Goal: Task Accomplishment & Management: Manage account settings

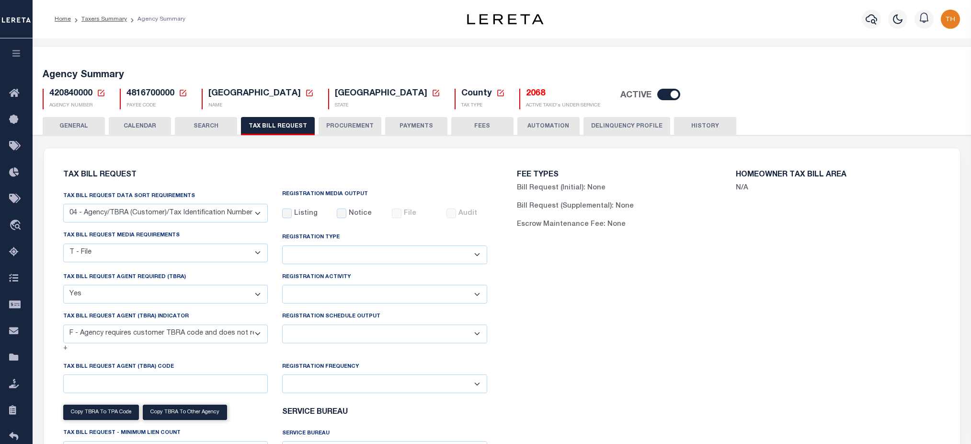
select select "28"
select select "22"
select select "true"
select select "14"
select select
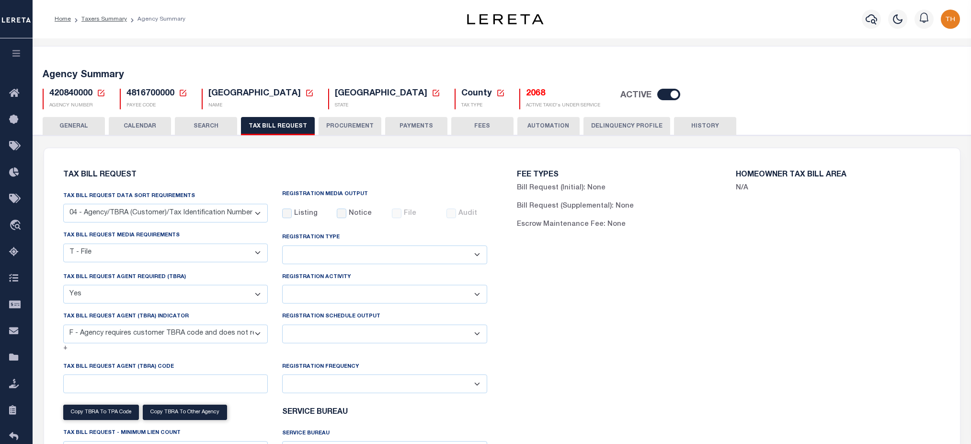
scroll to position [1085, 0]
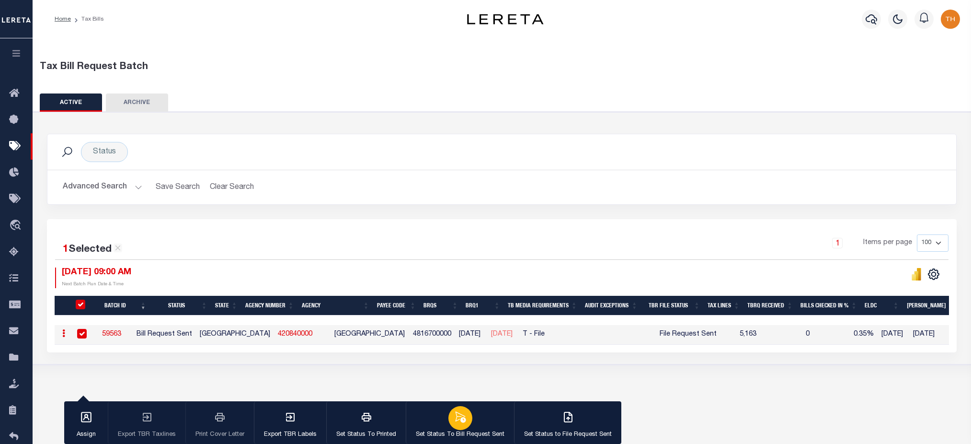
scroll to position [64, 0]
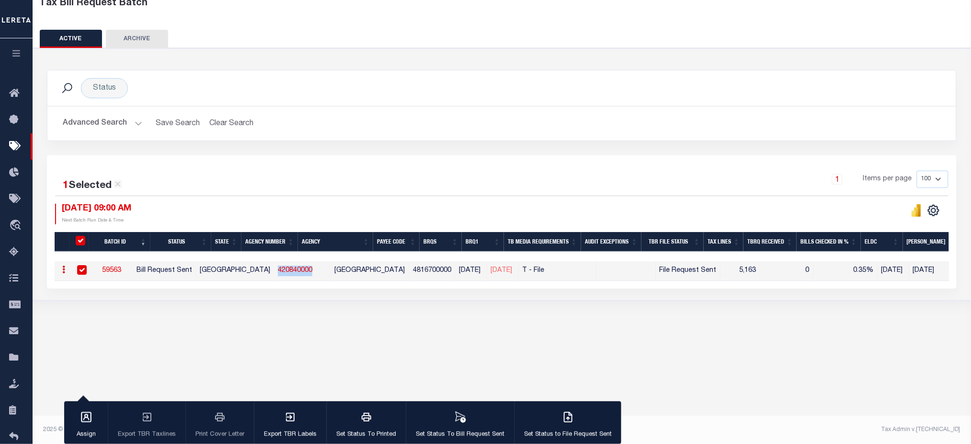
drag, startPoint x: 15, startPoint y: 57, endPoint x: 20, endPoint y: 65, distance: 9.4
click at [16, 57] on icon "button" at bounding box center [16, 53] width 11 height 9
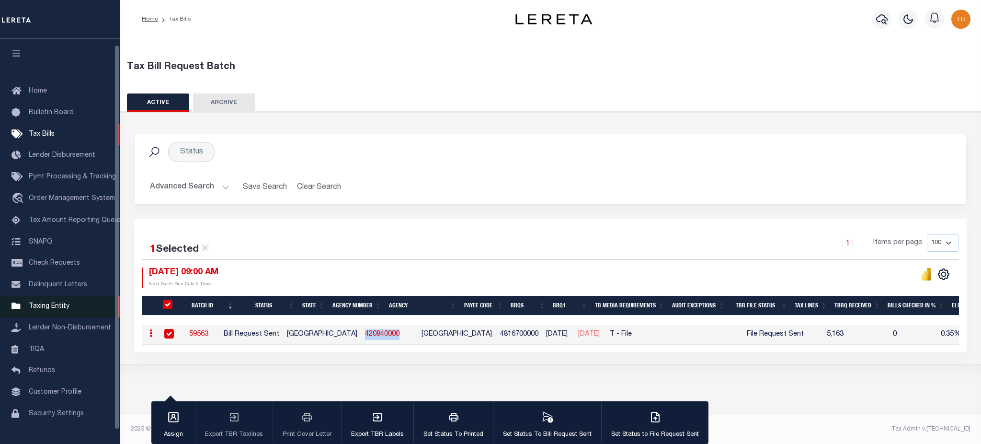
scroll to position [12, 0]
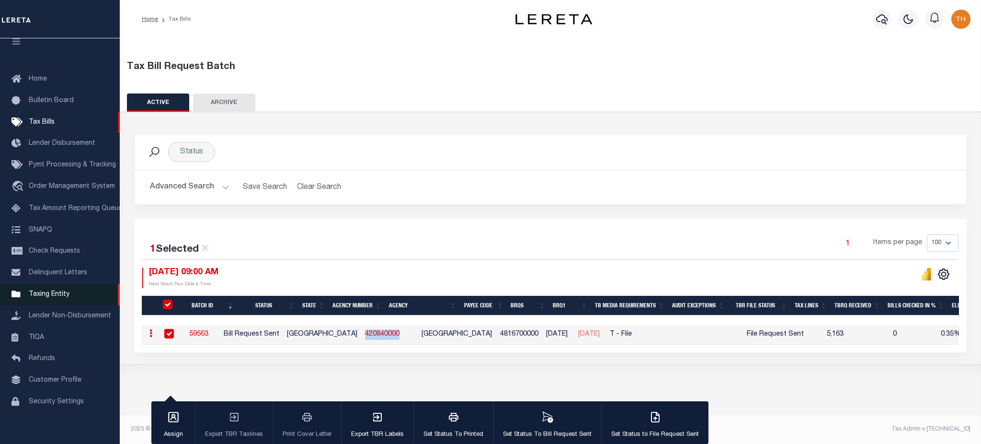
click at [60, 297] on span "Taxing Entity" at bounding box center [49, 294] width 41 height 7
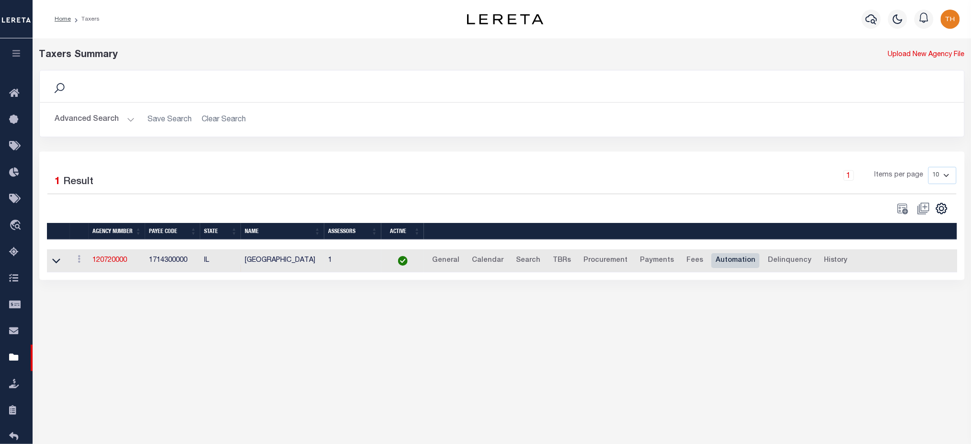
click at [711, 259] on link "Automation" at bounding box center [735, 260] width 48 height 15
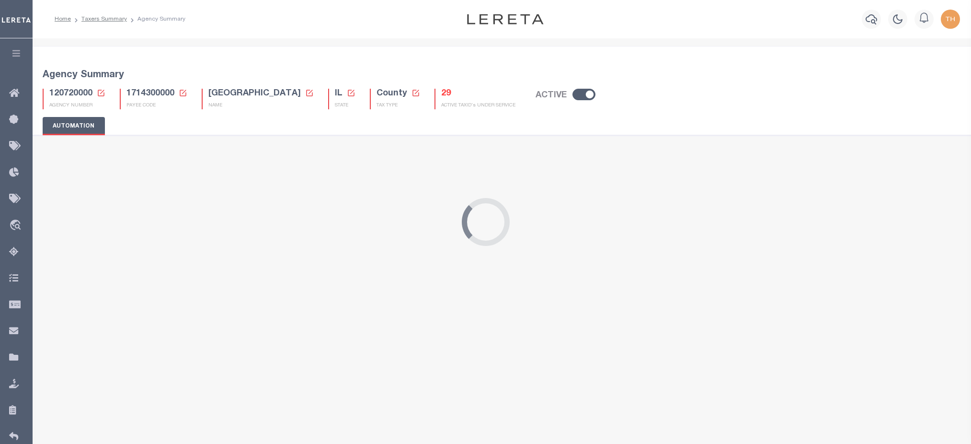
select select "false"
select select "1"
select select "ENC"
select select
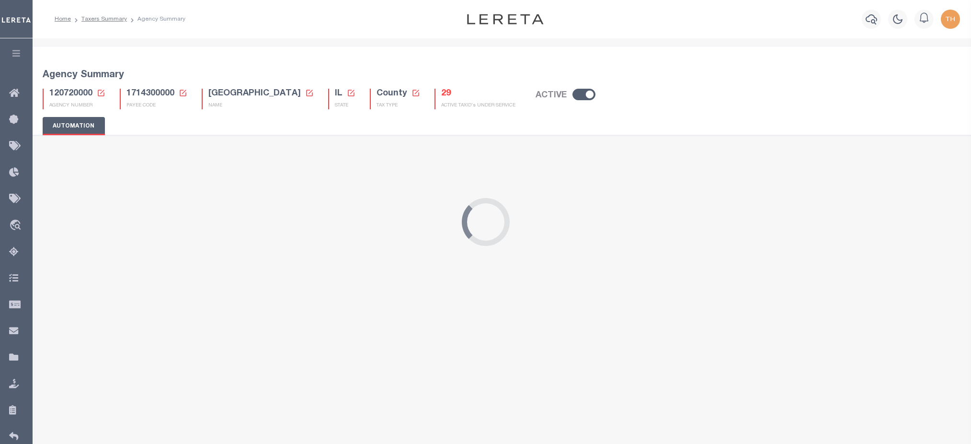
select select
select select "false"
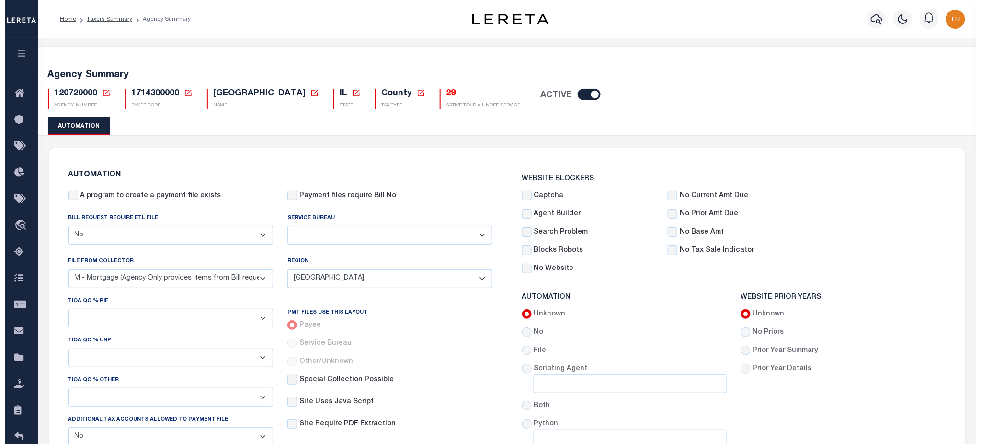
scroll to position [575, 0]
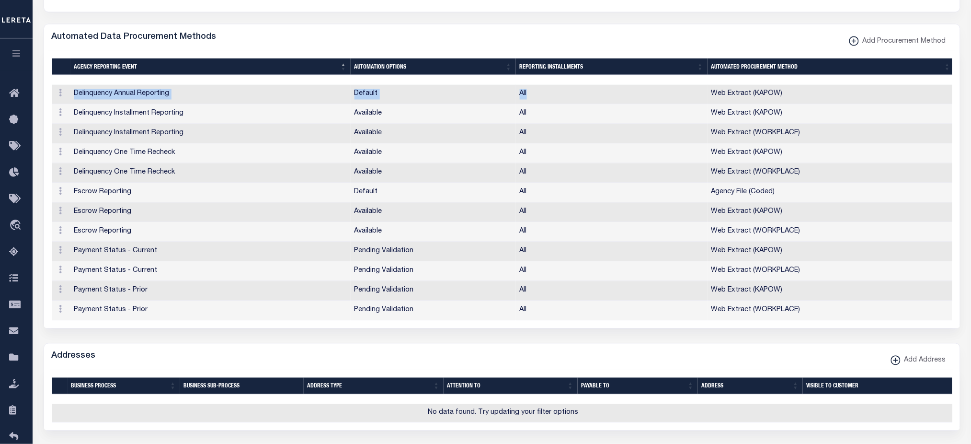
drag, startPoint x: 73, startPoint y: 98, endPoint x: 549, endPoint y: 95, distance: 476.2
click at [549, 95] on tr "ACTIONS Edit Delete Delinquency Annual Reporting Default All Web Extract (KAPOW)" at bounding box center [503, 95] width 903 height 20
drag, startPoint x: 823, startPoint y: 97, endPoint x: 708, endPoint y: 98, distance: 115.5
click at [708, 98] on td "Web Extract (KAPOW)" at bounding box center [831, 95] width 247 height 20
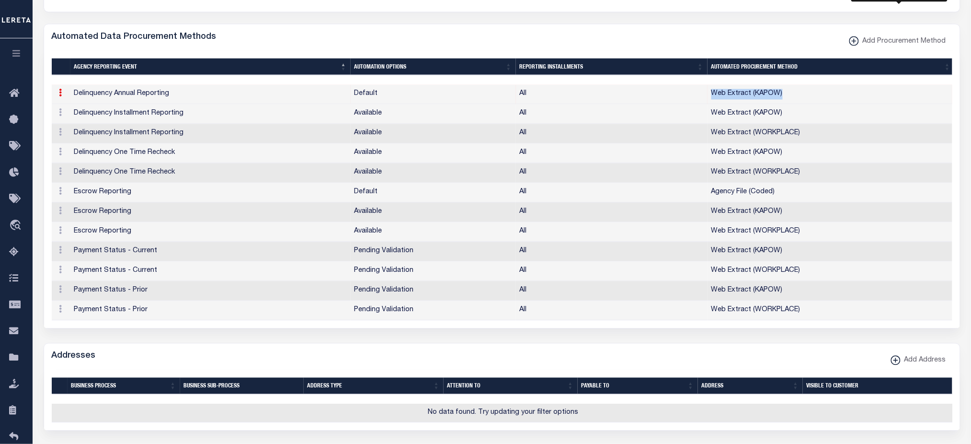
click at [876, 42] on span "Add Procurement Method" at bounding box center [902, 41] width 87 height 11
select select
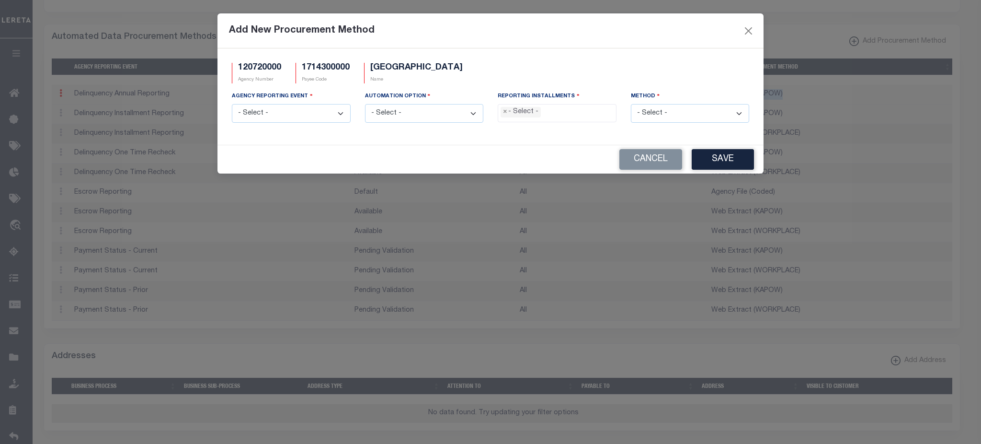
click at [666, 114] on select "- Select - Agency File (Coded) Agency File (Full) Combined File/Web Extract Web…" at bounding box center [690, 113] width 119 height 19
click at [744, 31] on button "Close" at bounding box center [749, 30] width 12 height 12
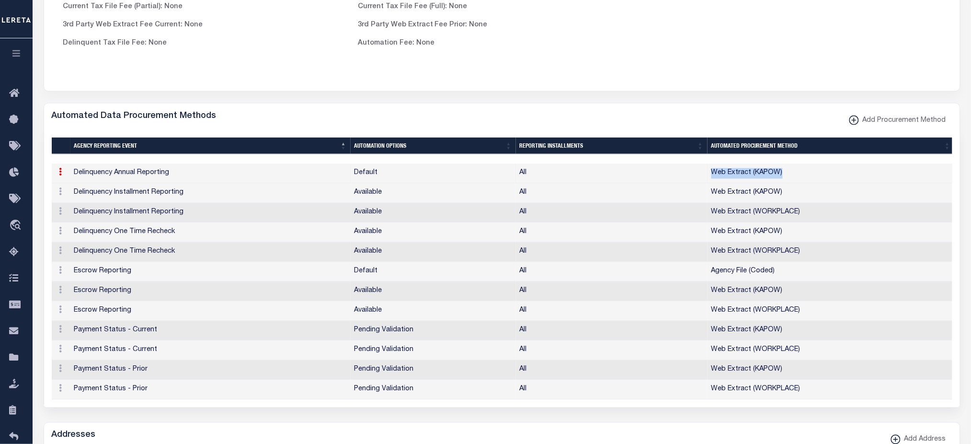
scroll to position [511, 0]
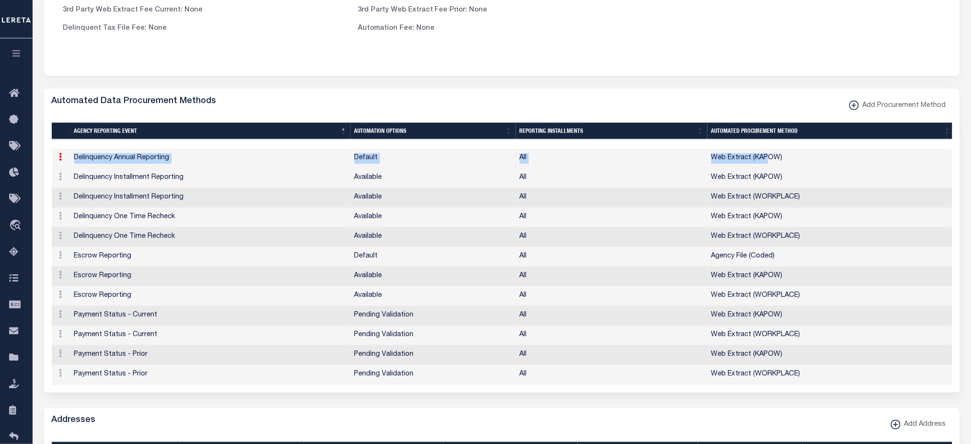
drag, startPoint x: 66, startPoint y: 165, endPoint x: 766, endPoint y: 159, distance: 699.9
click at [766, 159] on tr "ACTIONS Edit Delete Delinquency Annual Reporting Default All Web Extract (KAPOW)" at bounding box center [503, 159] width 903 height 20
click at [899, 107] on span "Add Procurement Method" at bounding box center [902, 106] width 87 height 11
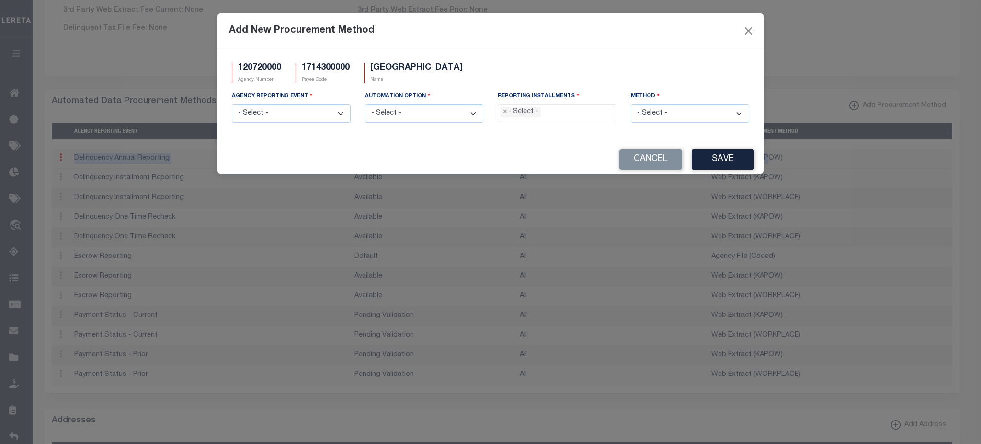
drag, startPoint x: 682, startPoint y: 110, endPoint x: 688, endPoint y: 120, distance: 11.2
click at [682, 110] on select "- Select - Agency File (Coded) Agency File (Full) Combined File/Web Extract Web…" at bounding box center [690, 113] width 119 height 19
click at [750, 31] on button "Close" at bounding box center [749, 30] width 12 height 12
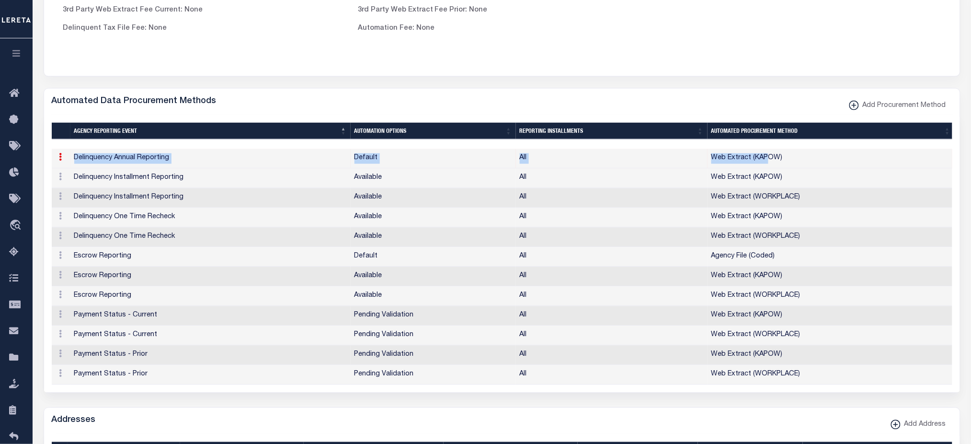
click at [78, 161] on td "Delinquency Annual Reporting" at bounding box center [210, 159] width 280 height 20
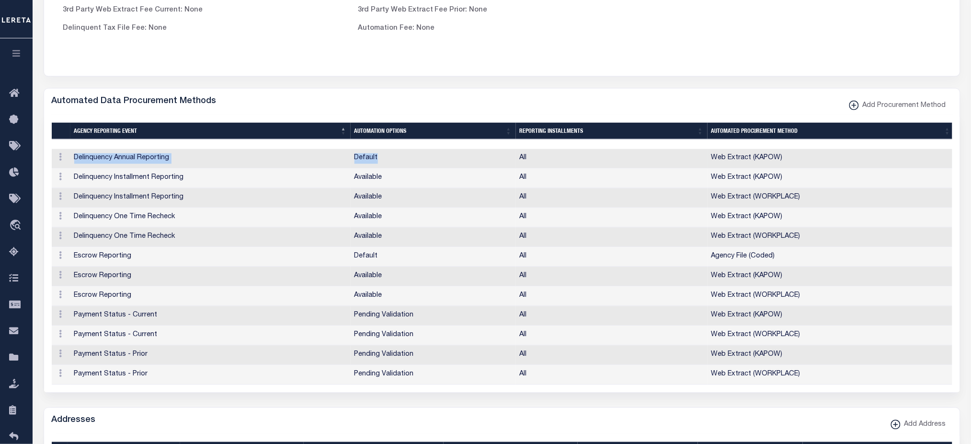
drag, startPoint x: 73, startPoint y: 161, endPoint x: 395, endPoint y: 168, distance: 322.0
click at [395, 168] on tr "ACTIONS Edit Delete Delinquency Annual Reporting Default All Web Extract (KAPOW)" at bounding box center [503, 159] width 903 height 20
drag, startPoint x: 517, startPoint y: 163, endPoint x: 535, endPoint y: 163, distance: 17.2
click at [535, 163] on td "All" at bounding box center [612, 159] width 192 height 20
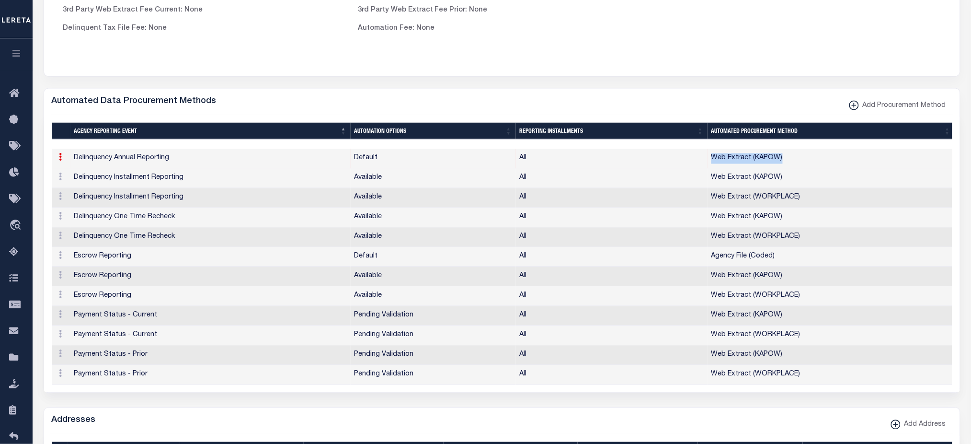
drag, startPoint x: 829, startPoint y: 162, endPoint x: 700, endPoint y: 164, distance: 128.4
click at [700, 164] on tr "ACTIONS Edit Delete Delinquency Annual Reporting Default All Web Extract (KAPOW)" at bounding box center [503, 159] width 903 height 20
click at [894, 114] on button "Add Procurement Method" at bounding box center [897, 105] width 109 height 19
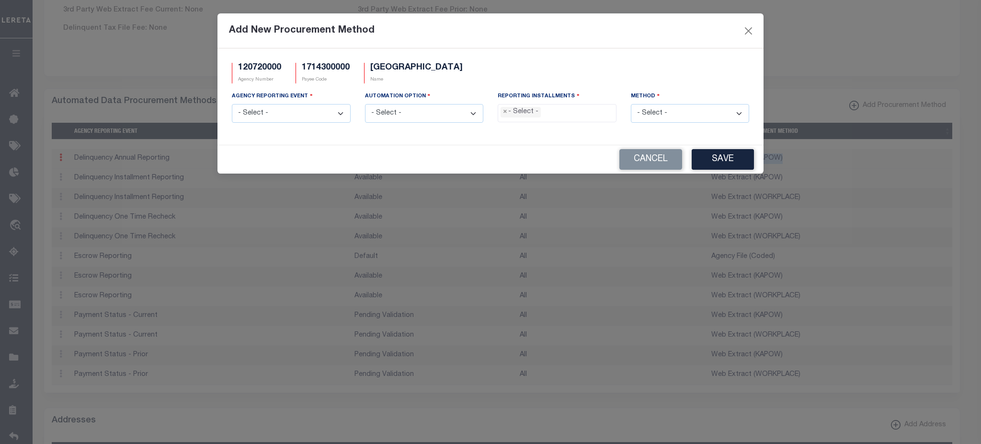
click at [671, 119] on select "- Select - Agency File (Coded) Agency File (Full) Combined File/Web Extract Web…" at bounding box center [690, 113] width 119 height 19
click at [337, 112] on select "- Select - Delinquency Annual Reporting Delinquency Installment Reporting Delin…" at bounding box center [291, 113] width 119 height 19
select select "3"
click at [232, 104] on select "- Select - Delinquency Annual Reporting Delinquency Installment Reporting Delin…" at bounding box center [291, 113] width 119 height 19
drag, startPoint x: 420, startPoint y: 113, endPoint x: 418, endPoint y: 121, distance: 8.5
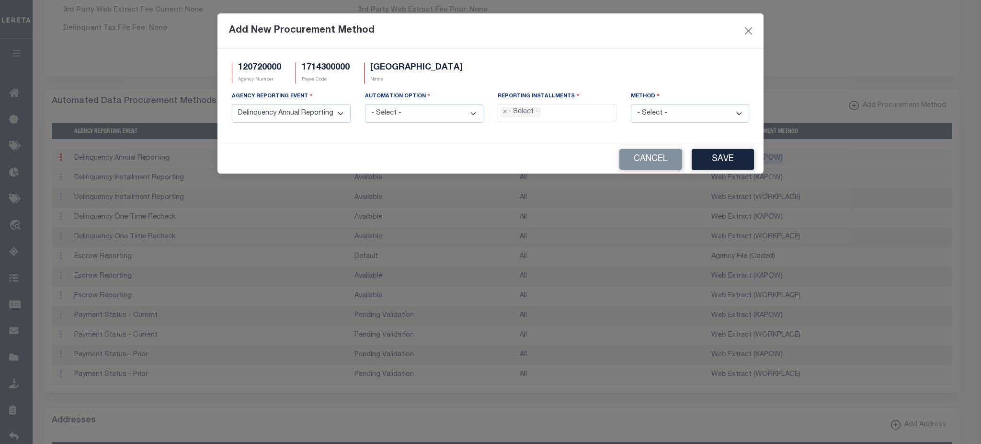
click at [420, 113] on select "- Select - Available Default Pending Validation Special Scenario Supplemental" at bounding box center [424, 113] width 119 height 19
select select "1"
click at [365, 104] on select "- Select - Available Default Pending Validation Special Scenario Supplemental" at bounding box center [424, 113] width 119 height 19
click at [578, 112] on ul "× - Select -" at bounding box center [557, 110] width 118 height 13
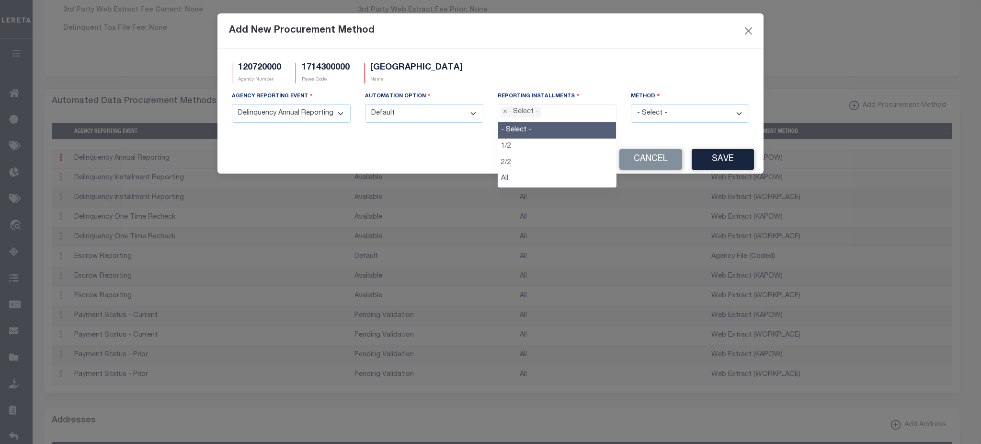
click at [661, 112] on select "- Select - Agency File (Coded) Agency File (Full) Combined File/Web Extract Web…" at bounding box center [690, 113] width 119 height 19
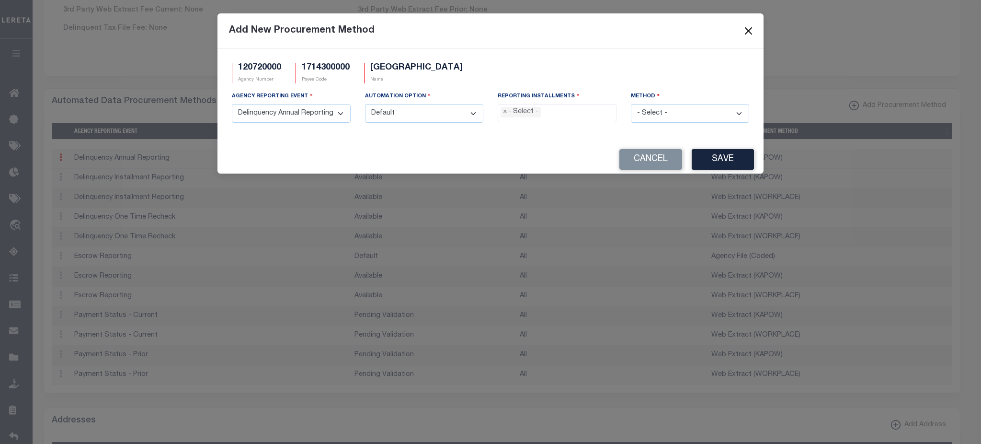
click at [743, 27] on button "Close" at bounding box center [749, 30] width 12 height 12
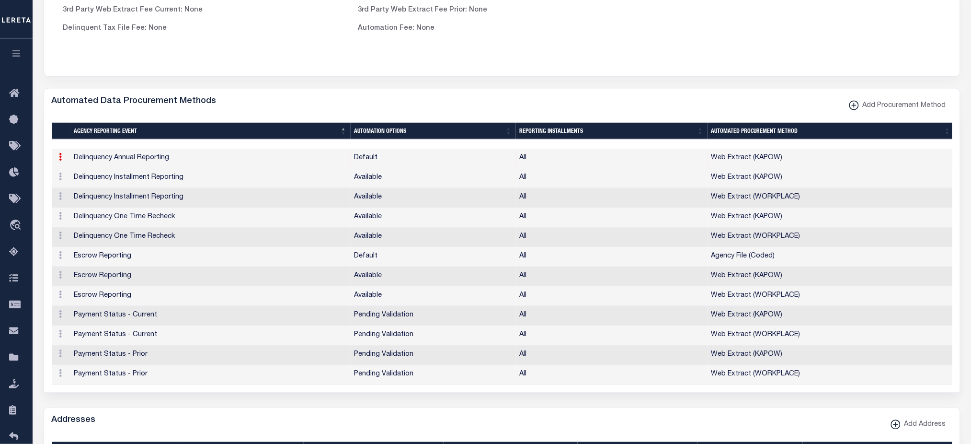
click at [9, 52] on button "button" at bounding box center [16, 54] width 33 height 33
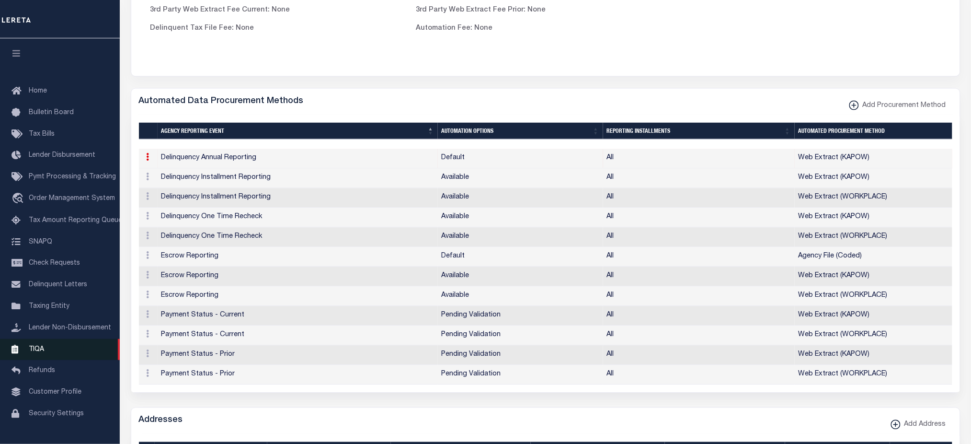
click at [51, 353] on link "TIQA" at bounding box center [60, 350] width 120 height 22
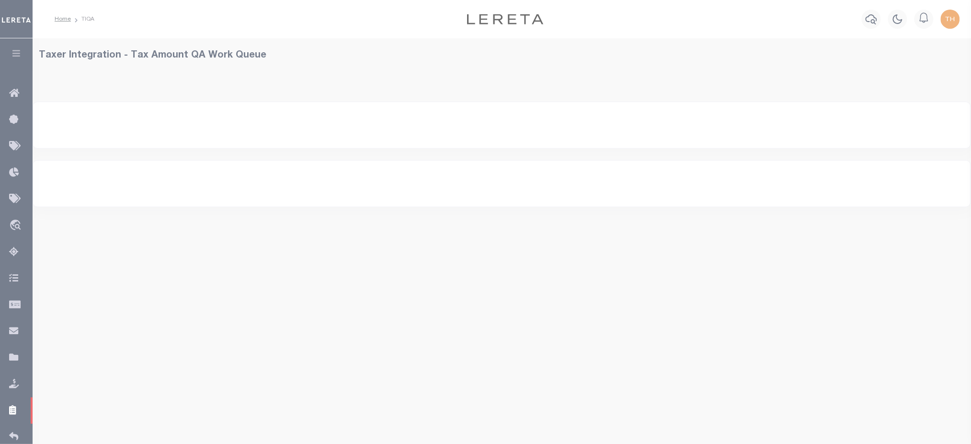
select select "200"
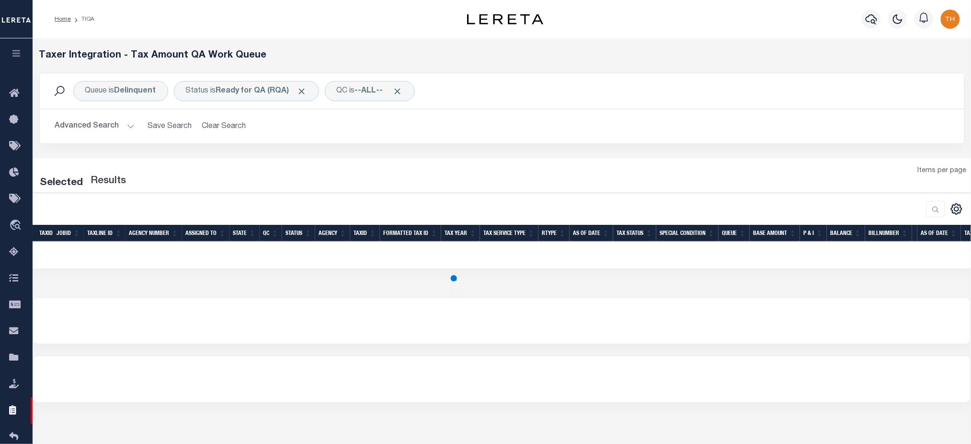
select select "200"
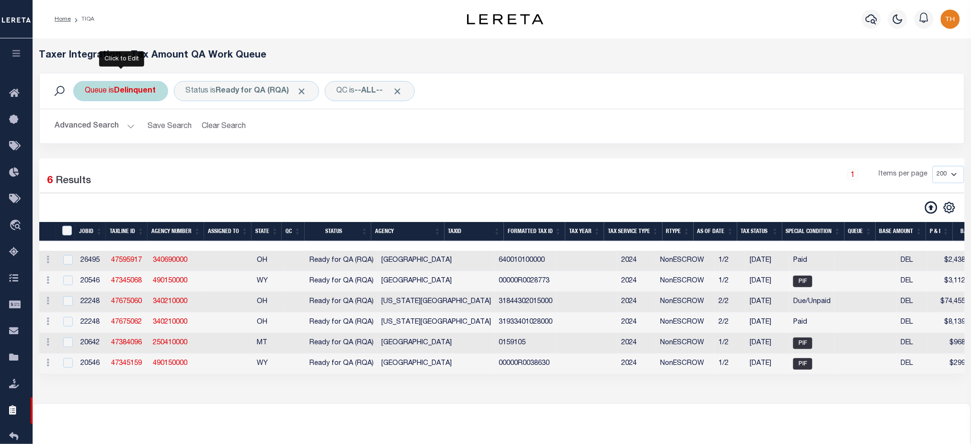
click at [131, 85] on div "Queue is Delinquent" at bounding box center [120, 91] width 95 height 20
select select "DEL"
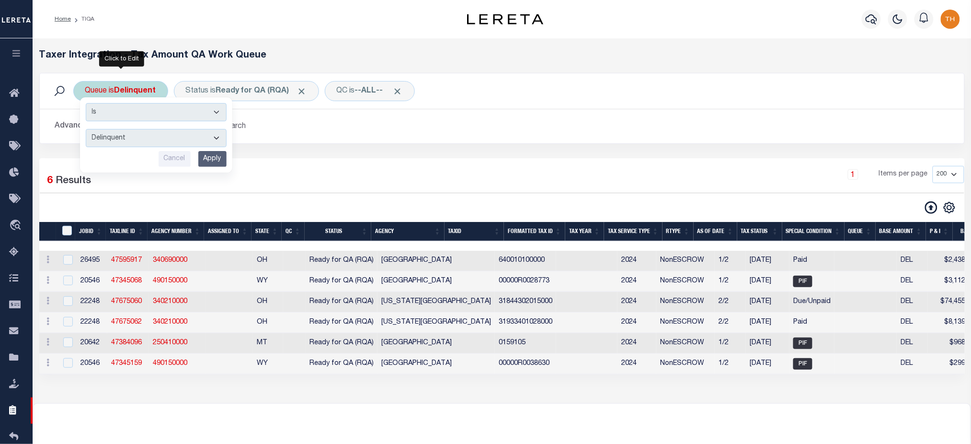
click at [128, 144] on select "--ALL-- Delinquent Escrow" at bounding box center [156, 138] width 141 height 18
